Goal: Task Accomplishment & Management: Manage account settings

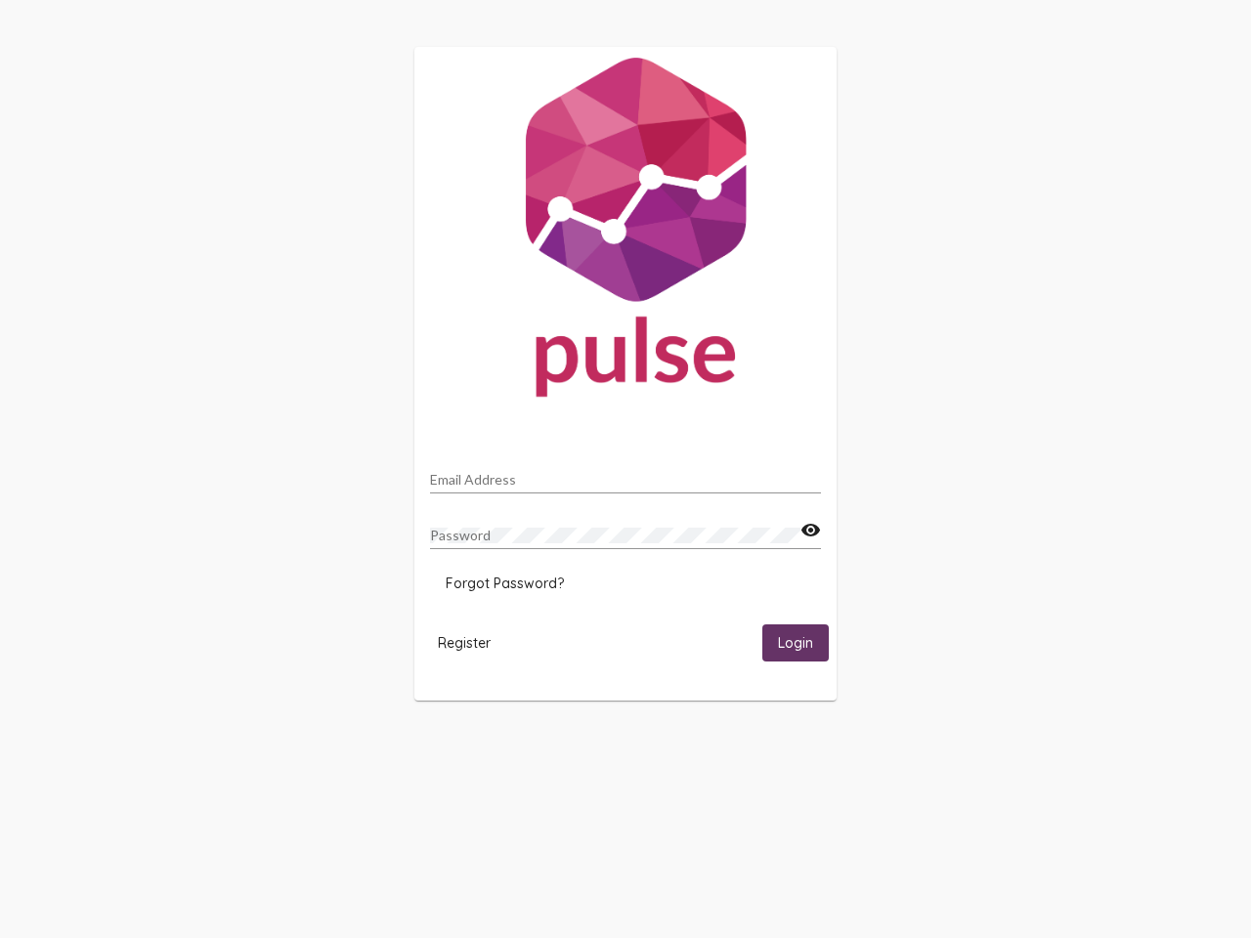
click at [625, 474] on input "Email Address" at bounding box center [625, 480] width 391 height 16
click at [810, 531] on mat-icon "visibility" at bounding box center [810, 530] width 21 height 23
click at [504, 583] on span "Forgot Password?" at bounding box center [505, 584] width 118 height 18
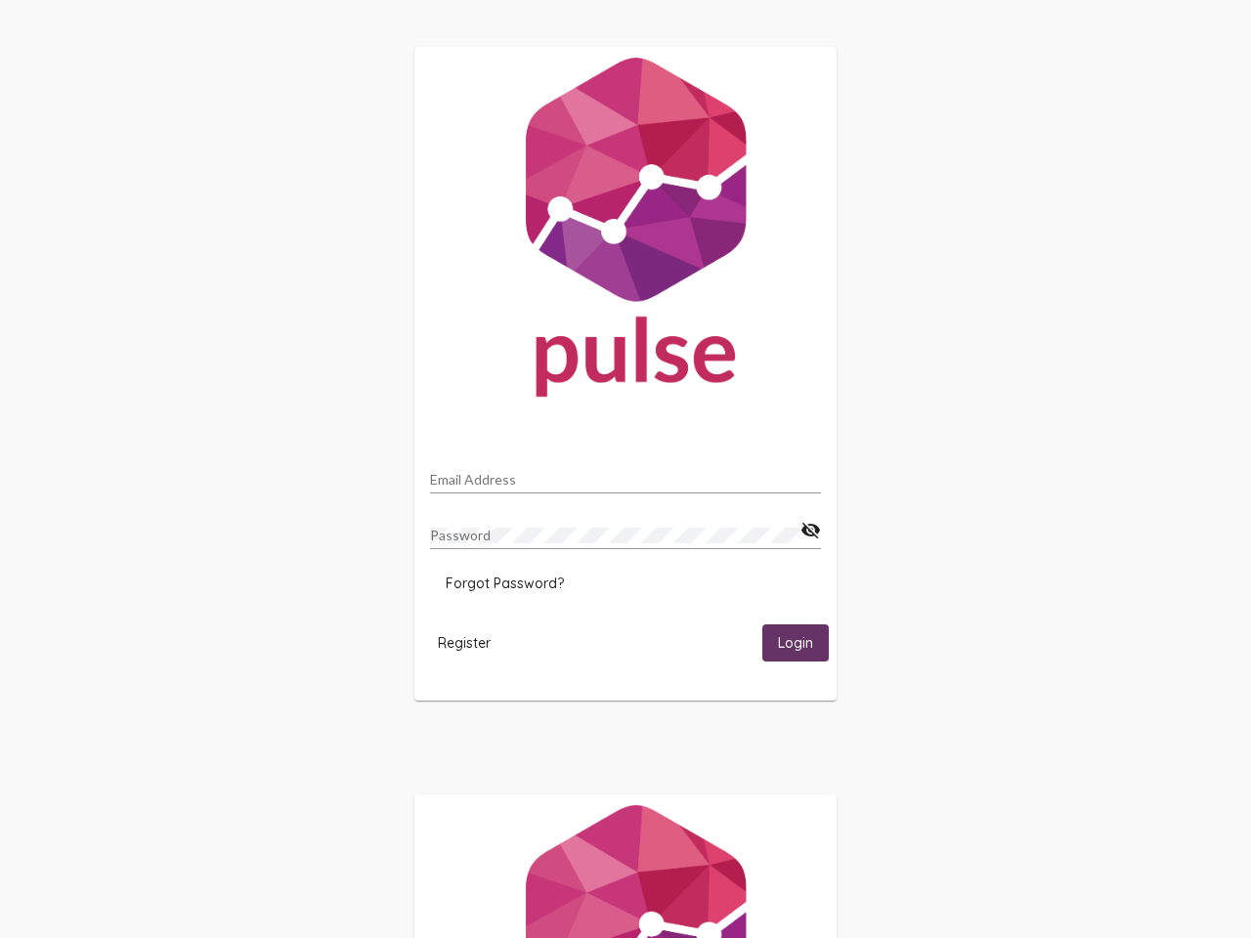
click at [464, 642] on span "Register" at bounding box center [464, 643] width 53 height 18
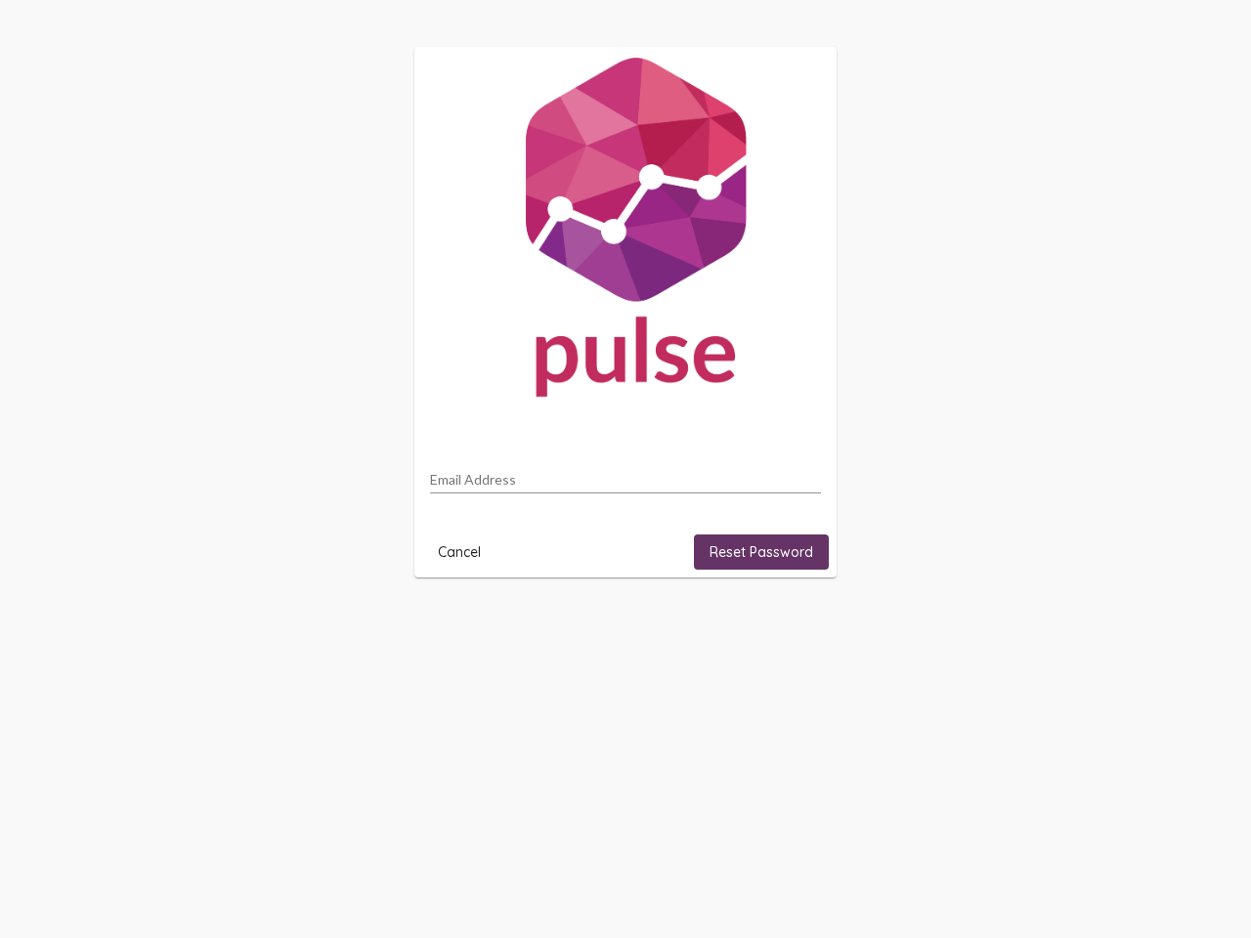
click at [795, 624] on html "Email Address Cancel Reset Password" at bounding box center [625, 312] width 1251 height 624
